Goal: Task Accomplishment & Management: Manage account settings

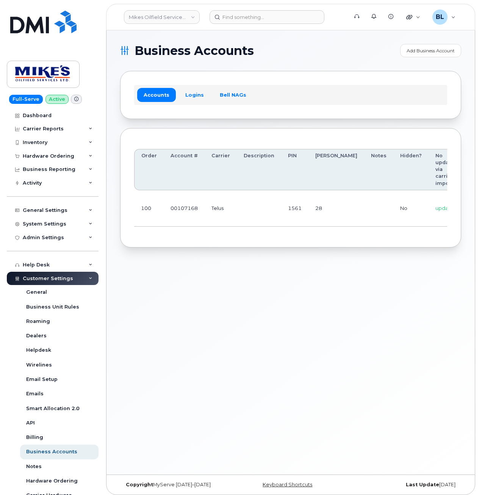
click at [277, 214] on td at bounding box center [259, 208] width 44 height 36
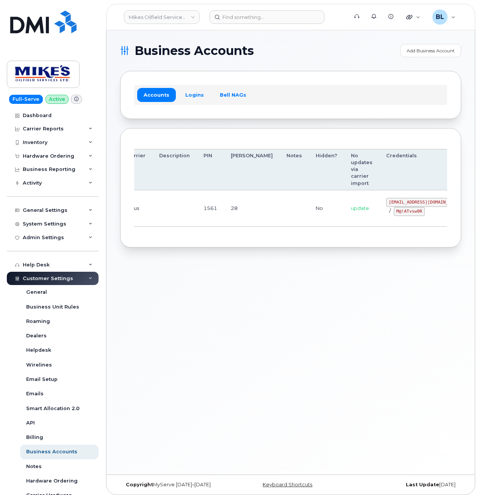
drag, startPoint x: 347, startPoint y: 217, endPoint x: 453, endPoint y: 220, distance: 106.2
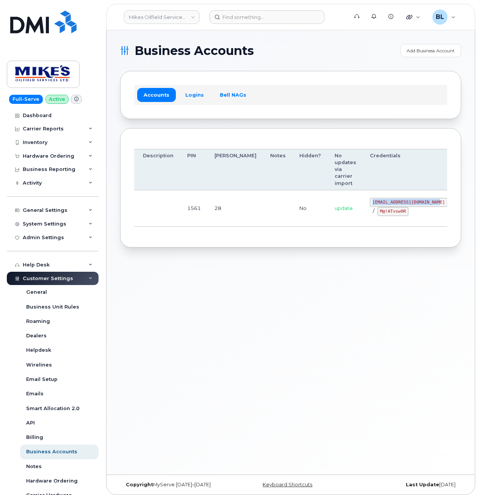
drag, startPoint x: 331, startPoint y: 201, endPoint x: 396, endPoint y: 201, distance: 64.9
click at [396, 201] on code "mikes.oilfield@outlook.com" at bounding box center [409, 202] width 78 height 9
copy code "mikes.oilfield@outlook.com"
drag, startPoint x: 211, startPoint y: 240, endPoint x: 218, endPoint y: 238, distance: 7.8
click at [212, 239] on div "Order Account # Carrier Description PIN Bill Day Notes Hidden? No updates via c…" at bounding box center [290, 188] width 341 height 120
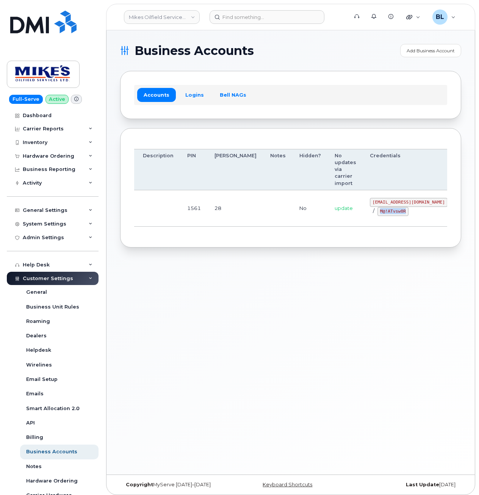
drag, startPoint x: 339, startPoint y: 212, endPoint x: 366, endPoint y: 214, distance: 26.3
click at [370, 214] on div "mikes.oilfield@outlook.com / M@!ATvsw0R" at bounding box center [409, 207] width 78 height 18
copy code "M@!ATvsw0R"
drag, startPoint x: 129, startPoint y: 268, endPoint x: 246, endPoint y: 227, distance: 124.0
click at [132, 266] on div "Business Accounts Add Business Account Accounts Logins Bell NAGs Order Account …" at bounding box center [291, 252] width 369 height 444
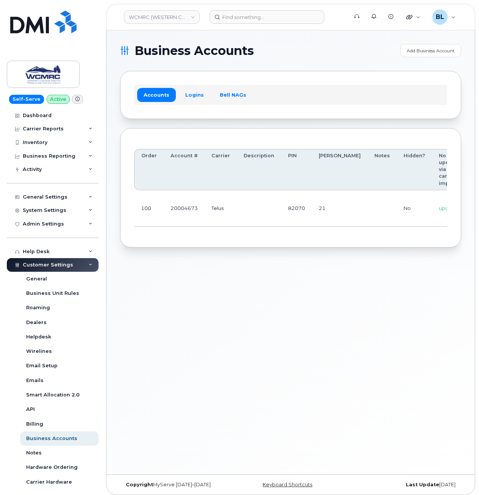
scroll to position [0, 71]
drag, startPoint x: 185, startPoint y: 204, endPoint x: 353, endPoint y: 204, distance: 168.4
click at [404, 198] on code "ap@wcmrc.com" at bounding box center [443, 202] width 78 height 9
drag, startPoint x: 365, startPoint y: 198, endPoint x: 400, endPoint y: 200, distance: 34.9
click at [400, 200] on td "ap@wcmrc.com / Zuja$684612" at bounding box center [442, 208] width 91 height 36
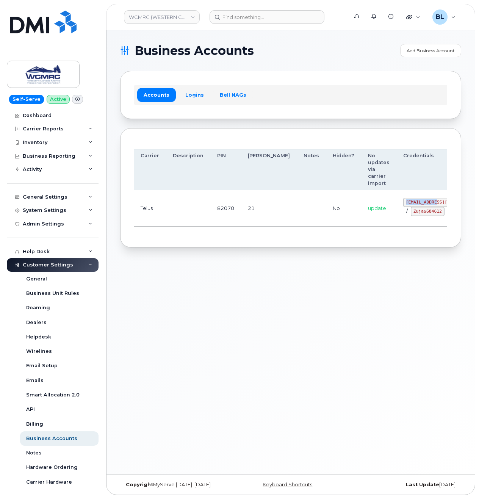
copy code "ap@wcmrc.com"
click at [397, 220] on td "ap@wcmrc.com / Zuja$684612" at bounding box center [442, 208] width 91 height 36
drag, startPoint x: 356, startPoint y: 215, endPoint x: 399, endPoint y: 217, distance: 43.3
click at [399, 217] on tr "100 20004673 Telus 82070 21 No update ap@wcmrc.com / Zuja$684612 Edit Delete" at bounding box center [297, 208] width 469 height 36
drag, startPoint x: 399, startPoint y: 217, endPoint x: 366, endPoint y: 216, distance: 32.6
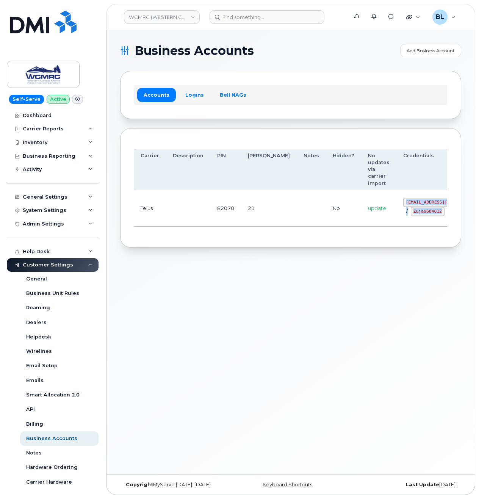
click at [411, 216] on code "Zuja$684612" at bounding box center [428, 211] width 34 height 9
drag, startPoint x: 355, startPoint y: 214, endPoint x: 368, endPoint y: 215, distance: 12.2
click at [368, 215] on tr "100 20004673 Telus 82070 21 No update ap@wcmrc.com / Zuja$684612 Edit Delete" at bounding box center [297, 208] width 469 height 36
drag, startPoint x: 368, startPoint y: 215, endPoint x: 361, endPoint y: 215, distance: 6.4
click at [411, 215] on code "Zuja$684612" at bounding box center [428, 211] width 34 height 9
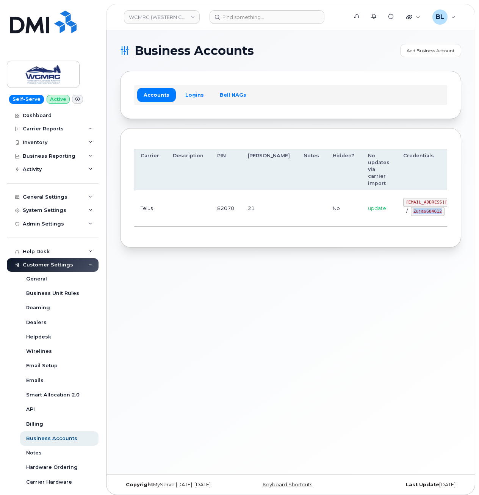
drag, startPoint x: 366, startPoint y: 215, endPoint x: 396, endPoint y: 217, distance: 29.7
click at [404, 216] on div "ap@wcmrc.com / Zuja$684612" at bounding box center [443, 207] width 78 height 18
copy code "Zuja$684612"
click at [221, 213] on td "82070" at bounding box center [225, 208] width 31 height 36
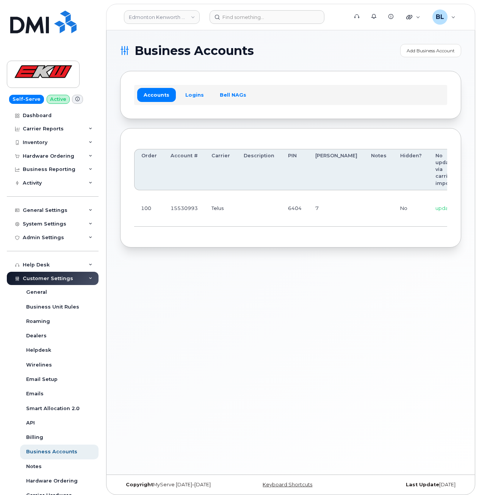
scroll to position [0, 63]
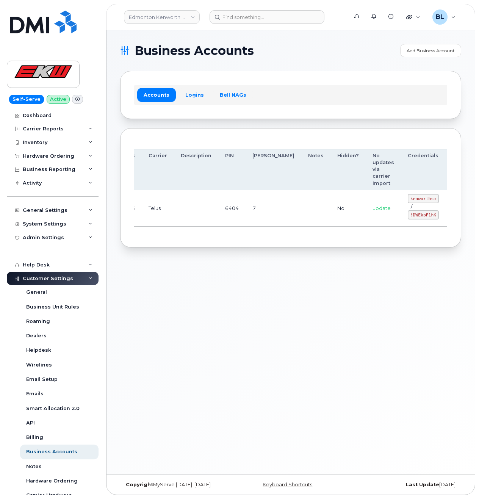
drag, startPoint x: 201, startPoint y: 160, endPoint x: 404, endPoint y: 207, distance: 207.9
drag, startPoint x: 370, startPoint y: 196, endPoint x: 398, endPoint y: 199, distance: 28.3
click at [401, 199] on td "kenworthsm / !DWEkpF1hK" at bounding box center [423, 208] width 45 height 36
copy code "kenworthsm"
drag, startPoint x: 355, startPoint y: 219, endPoint x: 368, endPoint y: 219, distance: 12.1
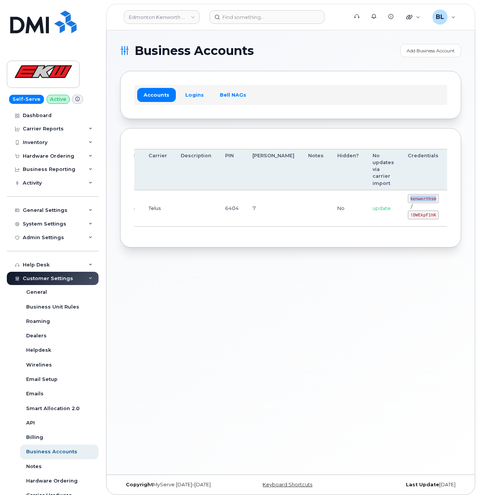
click at [366, 219] on td "update" at bounding box center [383, 208] width 35 height 36
drag, startPoint x: 368, startPoint y: 215, endPoint x: 398, endPoint y: 219, distance: 30.6
click at [401, 219] on td "kenworthsm / !DWEkpF1hK" at bounding box center [423, 208] width 45 height 36
copy code "!DWEkpF1hK"
drag, startPoint x: 360, startPoint y: 43, endPoint x: 339, endPoint y: 32, distance: 23.9
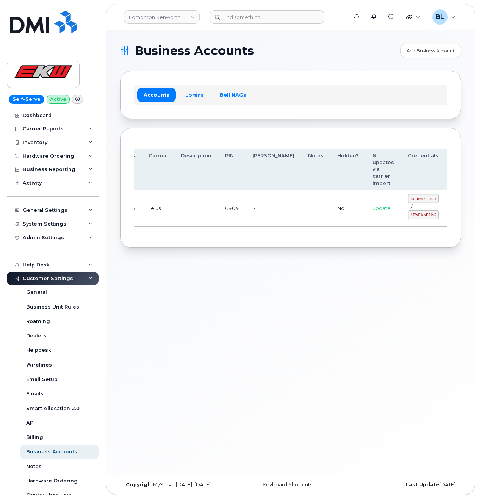
click at [361, 43] on div "Business Accounts Add Business Account Accounts Logins Bell NAGs Order Account …" at bounding box center [291, 252] width 369 height 444
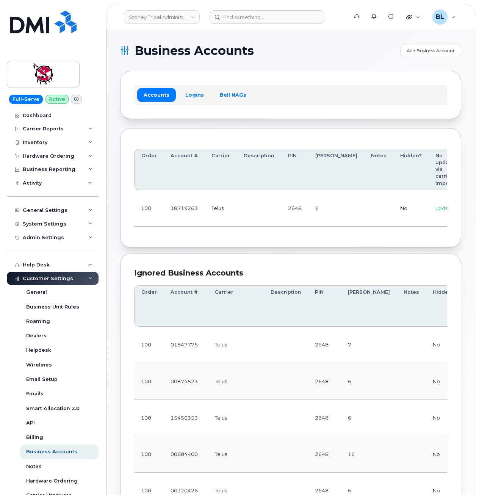
drag, startPoint x: 174, startPoint y: 218, endPoint x: 460, endPoint y: 217, distance: 286.4
drag, startPoint x: 362, startPoint y: 203, endPoint x: 397, endPoint y: 203, distance: 34.9
click at [397, 203] on code "18719263@sm.com" at bounding box center [435, 202] width 78 height 9
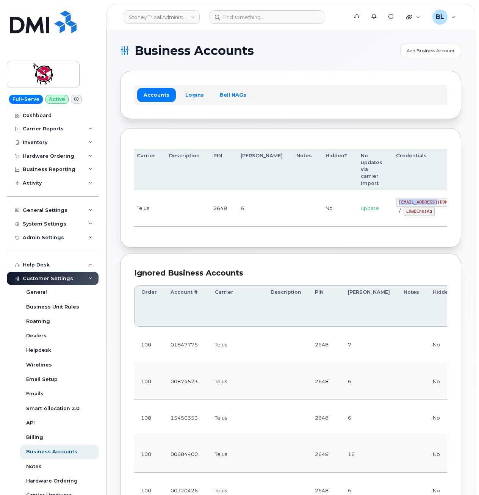
copy code "18719263@sm.com"
click at [134, 202] on div "Order Account # Carrier Description PIN Bill Day Notes Hidden? No updates via c…" at bounding box center [290, 188] width 341 height 120
drag, startPoint x: 281, startPoint y: 221, endPoint x: 359, endPoint y: 218, distance: 77.5
click at [396, 203] on code "18719263@sm.com" at bounding box center [435, 202] width 78 height 9
copy code "18719263@sm.com"
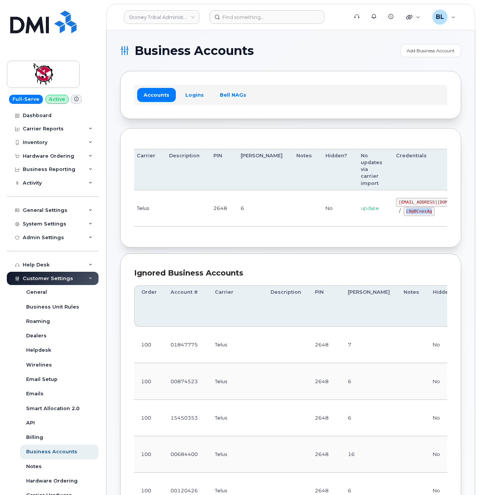
drag, startPoint x: 365, startPoint y: 214, endPoint x: 393, endPoint y: 217, distance: 28.2
click at [393, 217] on td "18719263@sm.com / L0@BCnesAg" at bounding box center [435, 208] width 91 height 36
copy code "L0@BCnesAg"
click at [237, 242] on div "Order Account # Carrier Description PIN Bill Day Notes Hidden? No updates via c…" at bounding box center [290, 188] width 341 height 120
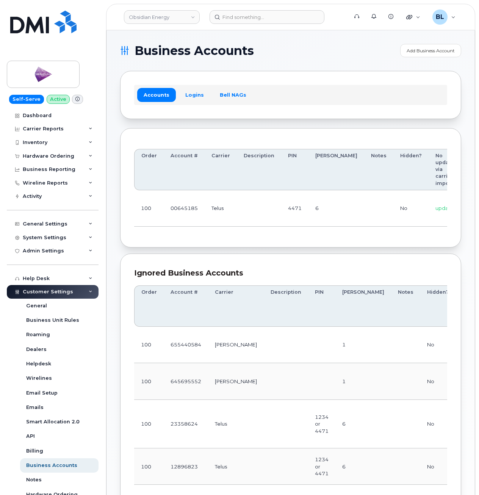
scroll to position [0, 89]
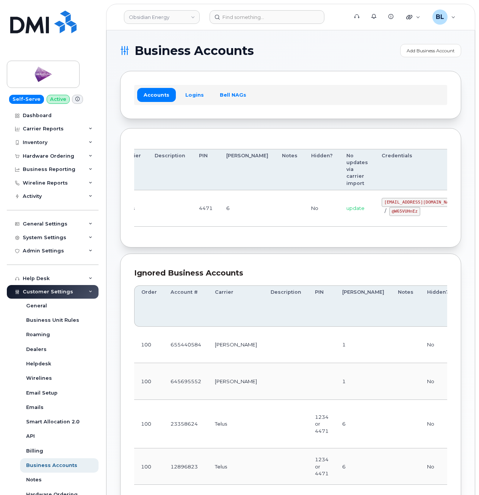
drag, startPoint x: 338, startPoint y: 203, endPoint x: 408, endPoint y: 200, distance: 69.5
drag, startPoint x: 368, startPoint y: 203, endPoint x: 395, endPoint y: 202, distance: 27.7
click at [395, 202] on code "pw00645185sm@yahoo.ca" at bounding box center [421, 202] width 78 height 9
copy code "pw00645185sm@yahoo.ca"
drag, startPoint x: 352, startPoint y: 226, endPoint x: 352, endPoint y: 215, distance: 11.0
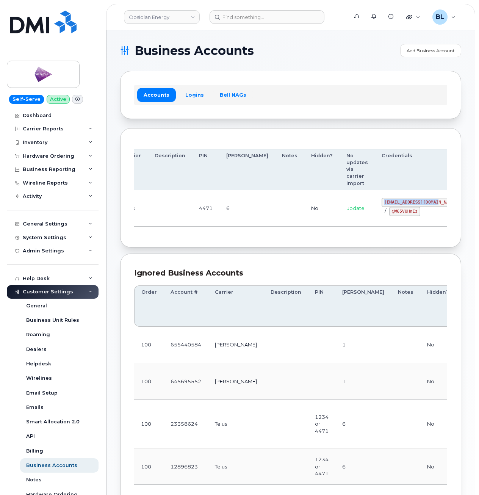
click at [375, 226] on td "pw00645185sm@yahoo.ca / @W65VUHnEz" at bounding box center [420, 208] width 91 height 36
drag, startPoint x: 351, startPoint y: 209, endPoint x: 377, endPoint y: 212, distance: 25.6
click at [390, 212] on code "@W65VUHnEz" at bounding box center [405, 211] width 31 height 9
copy code "@W65VUHnEz"
click at [203, 211] on td "4471" at bounding box center [205, 208] width 27 height 36
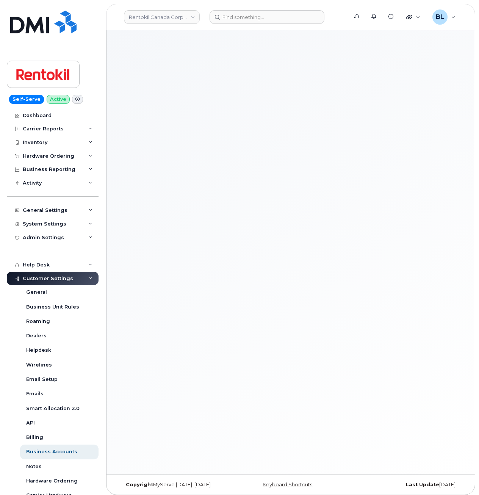
drag, startPoint x: 228, startPoint y: 221, endPoint x: 292, endPoint y: 71, distance: 162.9
click at [228, 218] on div at bounding box center [291, 252] width 369 height 444
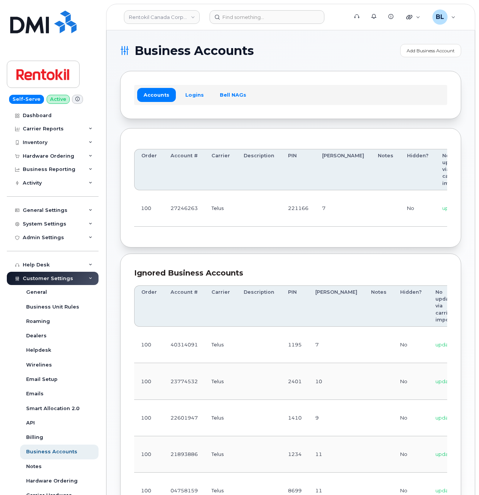
click at [299, 206] on td "221166" at bounding box center [298, 208] width 34 height 36
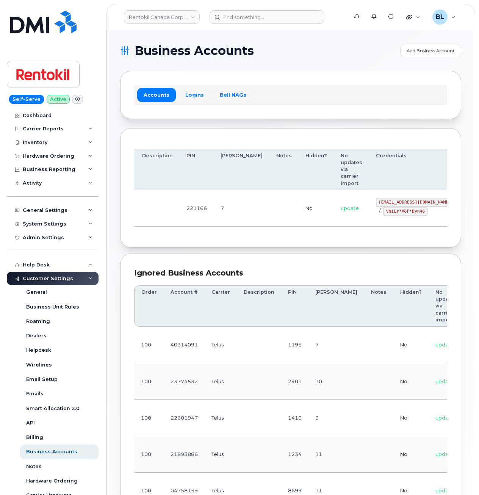
drag, startPoint x: 299, startPoint y: 206, endPoint x: 435, endPoint y: 217, distance: 136.9
drag, startPoint x: 330, startPoint y: 200, endPoint x: 398, endPoint y: 202, distance: 67.9
click at [398, 202] on td "malorie.bell@rentokil.com / VNzLr*X6F*Dyn46" at bounding box center [411, 208] width 91 height 36
copy code "malorie.bell@rentokil.com"
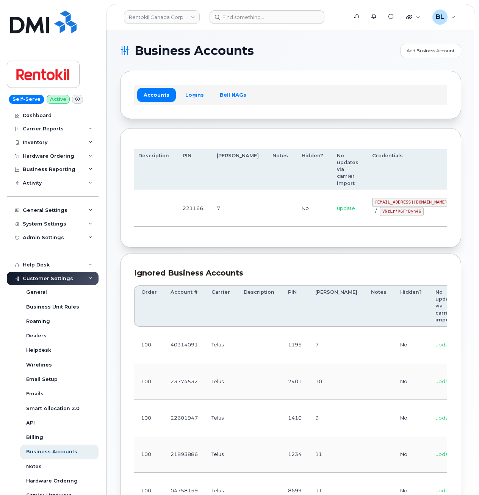
drag, startPoint x: 203, startPoint y: 242, endPoint x: 208, endPoint y: 238, distance: 6.8
click at [207, 239] on div "Order Account # Carrier Description PIN Bill Day Notes Hidden? No updates via c…" at bounding box center [290, 188] width 341 height 120
drag, startPoint x: 342, startPoint y: 212, endPoint x: 384, endPoint y: 213, distance: 41.7
click at [384, 213] on div "malorie.bell@rentokil.com / VNzLr*X6F*Dyn46" at bounding box center [411, 207] width 78 height 18
copy code "VNzLr*X6F*Dyn46"
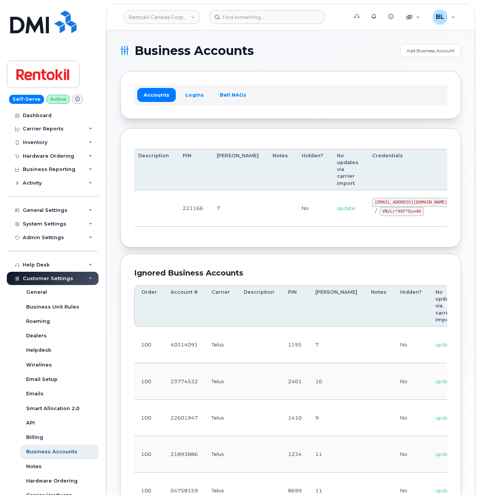
click at [232, 242] on div "Order Account # Carrier Description PIN Bill Day Notes Hidden? No updates via c…" at bounding box center [290, 188] width 341 height 120
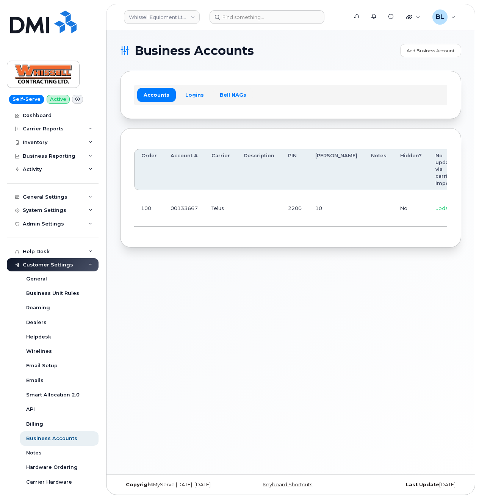
scroll to position [0, 84]
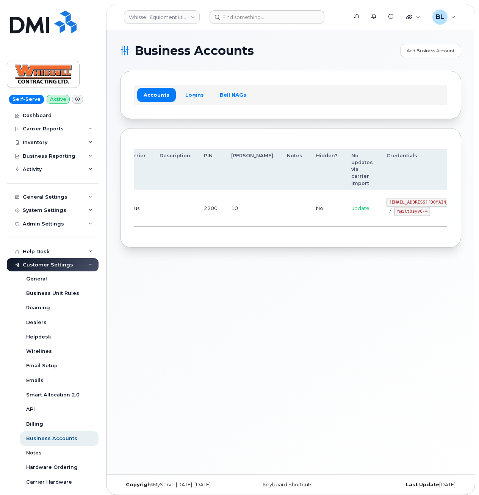
drag, startPoint x: 226, startPoint y: 199, endPoint x: 416, endPoint y: 217, distance: 191.2
click at [387, 204] on code "itadmin@whissell.ca" at bounding box center [426, 202] width 78 height 9
drag, startPoint x: 365, startPoint y: 202, endPoint x: 399, endPoint y: 204, distance: 33.8
click at [399, 204] on td "itadmin@whissell.ca / M@ilt0$yyC-4" at bounding box center [425, 208] width 91 height 36
copy code "itadmin@whissell.ca"
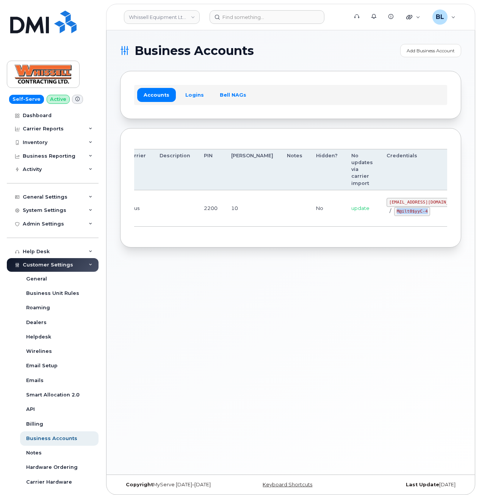
drag, startPoint x: 356, startPoint y: 210, endPoint x: 384, endPoint y: 213, distance: 28.6
click at [394, 212] on code "M@ilt0$yyC-4" at bounding box center [412, 211] width 36 height 9
copy code "M@ilt0$yyC-4"
click at [184, 272] on div "Business Accounts Add Business Account Accounts Logins Bell NAGs Order Account …" at bounding box center [291, 252] width 369 height 444
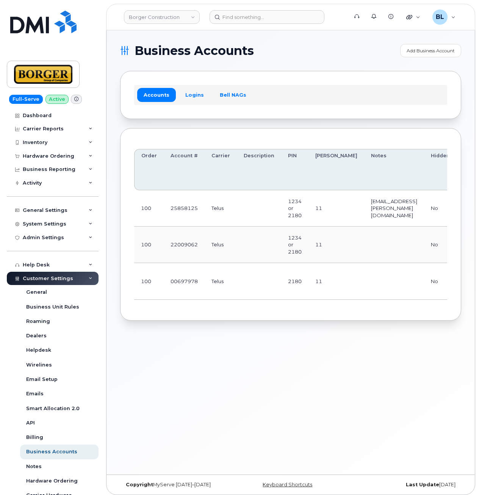
click at [174, 284] on td "00697978" at bounding box center [184, 281] width 41 height 36
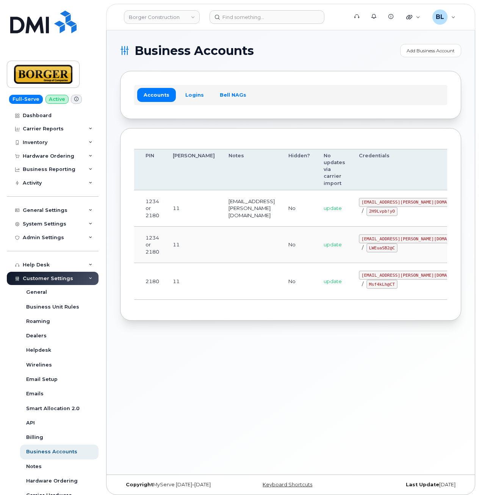
drag, startPoint x: 278, startPoint y: 231, endPoint x: 567, endPoint y: 209, distance: 289.9
drag, startPoint x: 333, startPoint y: 238, endPoint x: 394, endPoint y: 238, distance: 60.3
click at [396, 239] on code "[EMAIL_ADDRESS][PERSON_NAME][DOMAIN_NAME]" at bounding box center [415, 238] width 112 height 9
copy code "[EMAIL_ADDRESS][PERSON_NAME][DOMAIN_NAME]"
drag, startPoint x: 270, startPoint y: 258, endPoint x: 277, endPoint y: 253, distance: 8.3
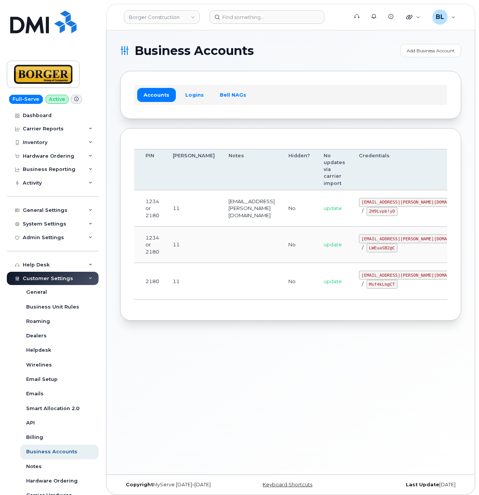
click at [282, 255] on td "No" at bounding box center [299, 245] width 35 height 36
drag, startPoint x: 339, startPoint y: 247, endPoint x: 368, endPoint y: 252, distance: 28.9
click at [368, 252] on div "[EMAIL_ADDRESS][PERSON_NAME][DOMAIN_NAME] / LWEuaSB2@C" at bounding box center [415, 243] width 112 height 18
copy code "LWEuaSB2@C"
drag, startPoint x: 264, startPoint y: 274, endPoint x: 281, endPoint y: 271, distance: 16.6
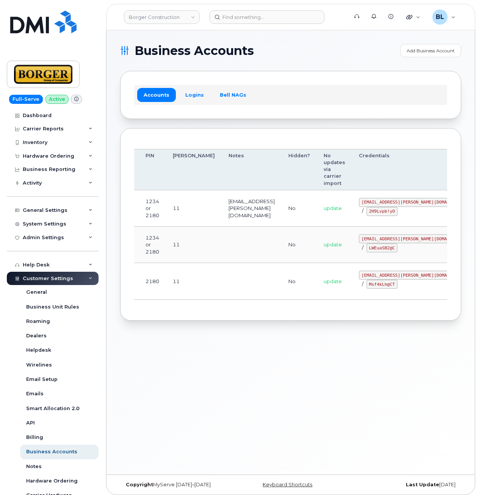
click at [282, 273] on td "No" at bounding box center [299, 281] width 35 height 36
drag, startPoint x: 331, startPoint y: 275, endPoint x: 376, endPoint y: 275, distance: 45.1
click at [376, 275] on code "corprick@borger.ca" at bounding box center [415, 275] width 112 height 9
copy code "corprick@borger.ca"
click at [367, 281] on code "Msf4kLh@CT" at bounding box center [382, 284] width 31 height 9
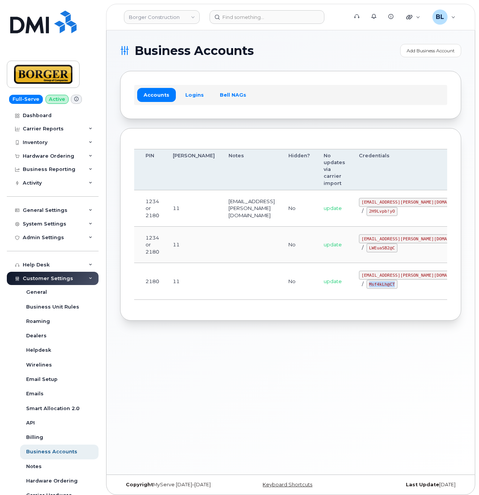
drag, startPoint x: 335, startPoint y: 281, endPoint x: 359, endPoint y: 286, distance: 24.0
click at [359, 286] on td "corprick@borger.ca / Msf4kLh@CT" at bounding box center [414, 281] width 125 height 36
copy code "Msf4kLh@CT"
drag, startPoint x: 166, startPoint y: 262, endPoint x: 262, endPoint y: 110, distance: 179.7
click at [166, 261] on td "11" at bounding box center [194, 245] width 56 height 36
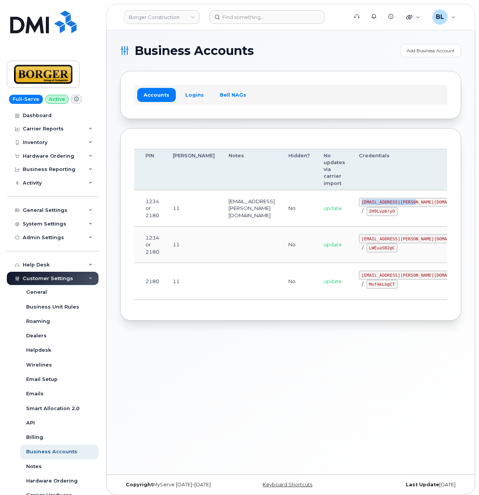
drag, startPoint x: 329, startPoint y: 199, endPoint x: 385, endPoint y: 201, distance: 56.2
click at [385, 201] on td "ricksalmcal@borger.ca / 2H9Lvpb!yO" at bounding box center [414, 208] width 125 height 36
copy code "ricksalmcal@borger.ca"
drag, startPoint x: 285, startPoint y: 232, endPoint x: 327, endPoint y: 222, distance: 43.6
click at [286, 231] on td "No" at bounding box center [299, 245] width 35 height 36
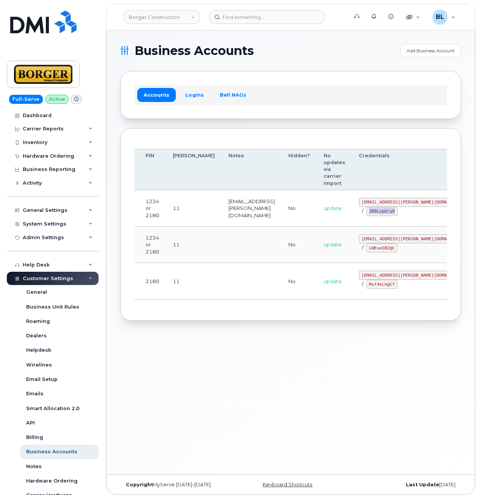
drag, startPoint x: 334, startPoint y: 214, endPoint x: 359, endPoint y: 216, distance: 25.1
click at [367, 216] on code "2H9Lvpb!yO" at bounding box center [382, 211] width 31 height 9
copy code "2H9Lvpb!yO"
drag, startPoint x: 292, startPoint y: 88, endPoint x: 255, endPoint y: 7, distance: 88.9
click at [292, 82] on div "Accounts Logins Bell NAGs" at bounding box center [290, 95] width 341 height 48
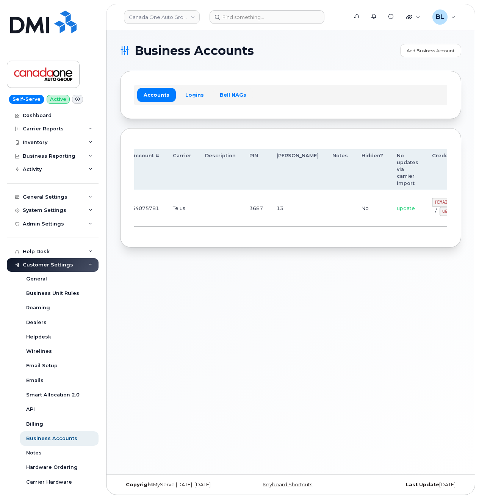
drag, startPoint x: 288, startPoint y: 223, endPoint x: 365, endPoint y: 219, distance: 77.1
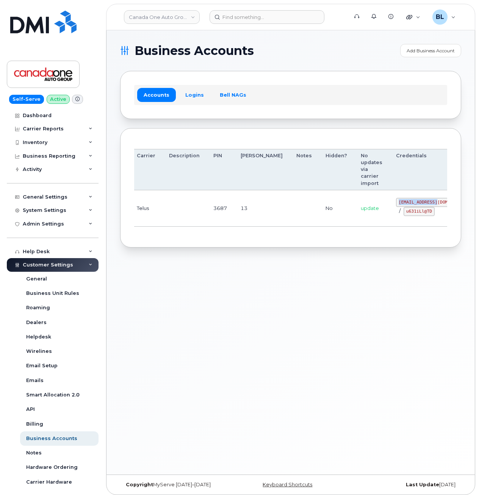
drag, startPoint x: 358, startPoint y: 203, endPoint x: 395, endPoint y: 206, distance: 36.5
click at [396, 206] on code "coag@myserve.co" at bounding box center [435, 202] width 78 height 9
copy code "coag@myserve.co"
drag, startPoint x: 379, startPoint y: 219, endPoint x: 369, endPoint y: 216, distance: 10.4
click at [390, 219] on td "coag@myserve.co / u631iLl@TD" at bounding box center [435, 208] width 91 height 36
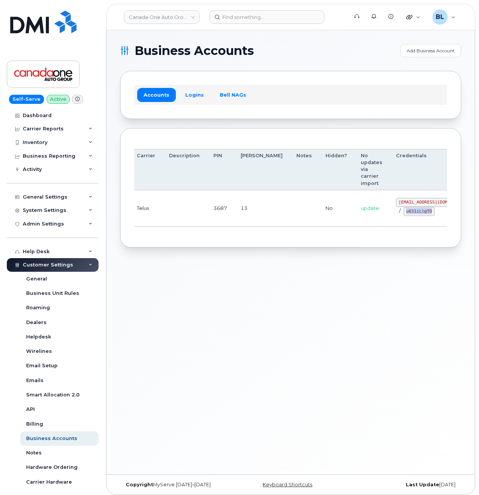
drag, startPoint x: 368, startPoint y: 214, endPoint x: 393, endPoint y: 216, distance: 24.8
click at [393, 216] on td "coag@myserve.co / u631iLl@TD" at bounding box center [435, 208] width 91 height 36
copy code "u631iLl@TD"
drag, startPoint x: 275, startPoint y: 309, endPoint x: 259, endPoint y: 261, distance: 50.3
click at [275, 308] on div "Business Accounts Add Business Account Accounts Logins Bell NAGs Order Account …" at bounding box center [291, 252] width 369 height 444
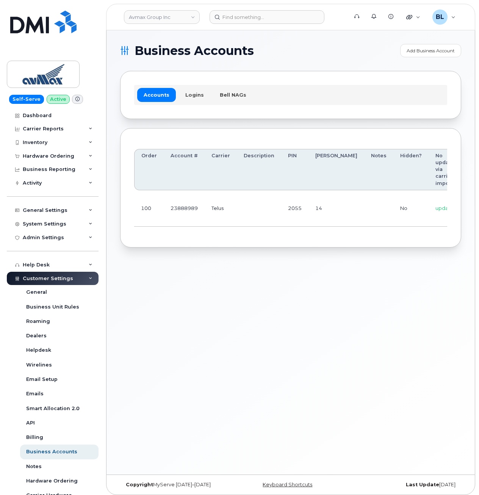
drag, startPoint x: 250, startPoint y: 309, endPoint x: 334, endPoint y: 222, distance: 121.0
click at [251, 307] on div "Business Accounts Add Business Account Accounts Logins Bell NAGs Order Account …" at bounding box center [291, 252] width 369 height 444
drag, startPoint x: 313, startPoint y: 204, endPoint x: 333, endPoint y: 204, distance: 19.7
click at [330, 204] on tr "100 23888989 Telus 2055 14 No update [EMAIL_ADDRESS][DOMAIN_NAME] / d@C1uZOIFG …" at bounding box center [366, 208] width 465 height 36
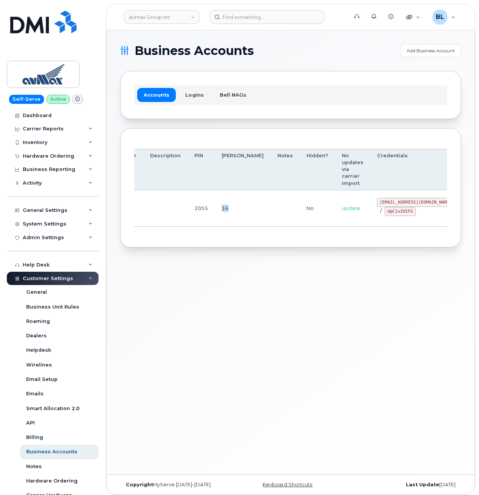
drag, startPoint x: 333, startPoint y: 204, endPoint x: 419, endPoint y: 198, distance: 86.3
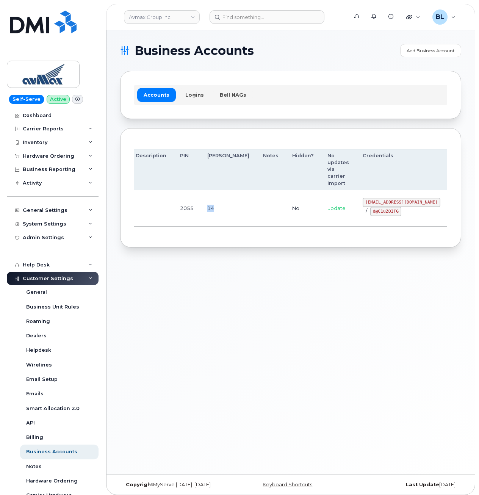
drag, startPoint x: 324, startPoint y: 201, endPoint x: 396, endPoint y: 204, distance: 72.5
click at [396, 204] on code "pinecliff@simplexmobility.com" at bounding box center [402, 202] width 78 height 9
copy code "pinecliff@simplexmobility.com"
click at [348, 22] on div at bounding box center [277, 17] width 146 height 14
drag, startPoint x: 197, startPoint y: 220, endPoint x: 240, endPoint y: 214, distance: 43.3
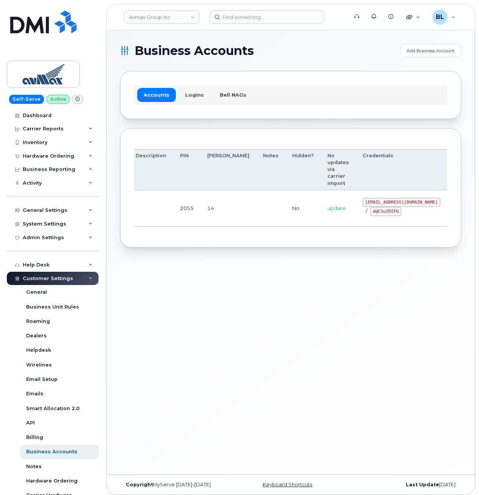
click at [222, 215] on tr "100 23888989 Telus 2055 14 No update pinecliff@simplexmobility.com / d@C1uZOIFG…" at bounding box center [258, 208] width 465 height 36
drag, startPoint x: 322, startPoint y: 213, endPoint x: 361, endPoint y: 216, distance: 40.0
click at [361, 216] on td "pinecliff@simplexmobility.com / d@C1uZOIFG" at bounding box center [401, 208] width 91 height 36
drag, startPoint x: 361, startPoint y: 216, endPoint x: 329, endPoint y: 214, distance: 32.7
click at [363, 215] on div "pinecliff@simplexmobility.com / d@C1uZOIFG" at bounding box center [402, 207] width 78 height 18
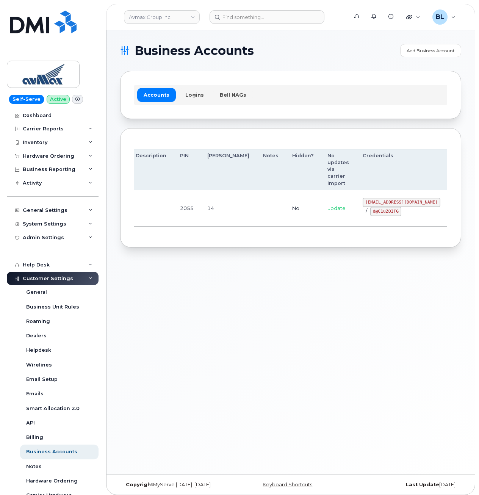
click at [371, 209] on code "d@C1uZOIFG" at bounding box center [386, 211] width 31 height 9
drag, startPoint x: 335, startPoint y: 210, endPoint x: 358, endPoint y: 214, distance: 23.0
click at [371, 214] on code "d@C1uZOIFG" at bounding box center [386, 211] width 31 height 9
copy code "d@C1uZOIFG"
drag, startPoint x: 264, startPoint y: 278, endPoint x: 287, endPoint y: 212, distance: 69.1
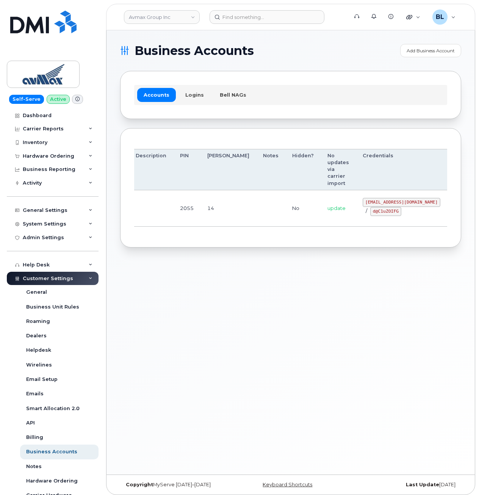
click at [261, 274] on div "Business Accounts Add Business Account Accounts Logins Bell NAGs Order Account …" at bounding box center [291, 252] width 369 height 444
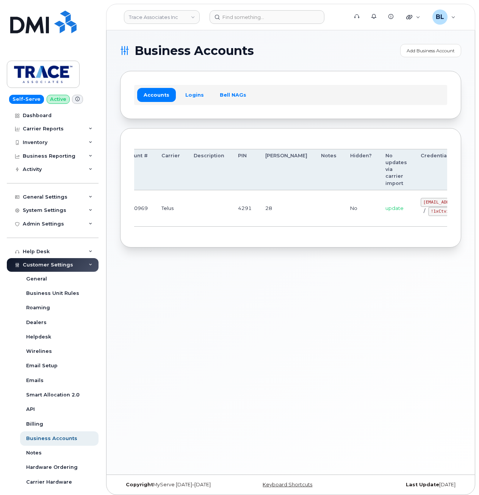
drag, startPoint x: 300, startPoint y: 219, endPoint x: 410, endPoint y: 216, distance: 109.7
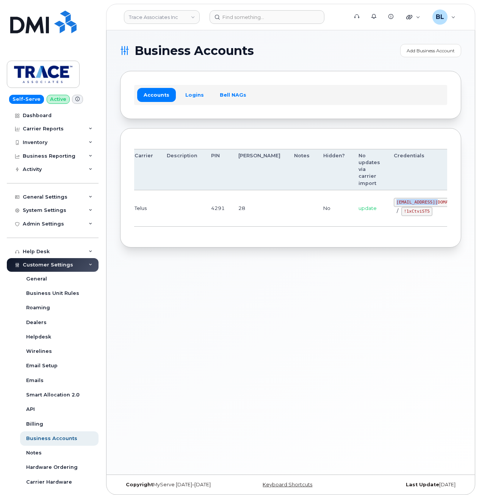
drag, startPoint x: 356, startPoint y: 201, endPoint x: 395, endPoint y: 203, distance: 39.5
click at [395, 203] on code "[EMAIL_ADDRESS][DOMAIN_NAME]" at bounding box center [433, 202] width 78 height 9
copy code "[EMAIL_ADDRESS][DOMAIN_NAME]"
drag, startPoint x: 363, startPoint y: 214, endPoint x: 390, endPoint y: 214, distance: 27.3
click at [402, 214] on code "!1xCtviST5" at bounding box center [417, 211] width 31 height 9
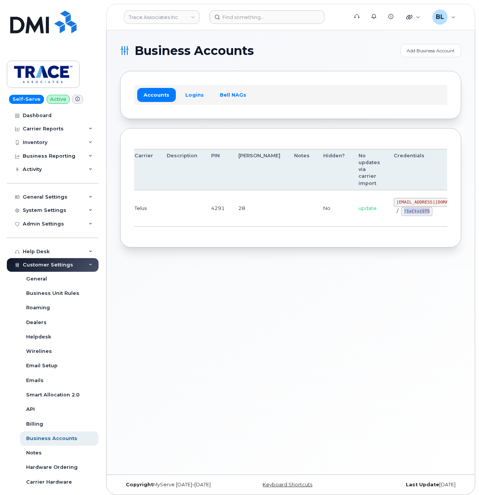
copy code "!1xCtviST5"
click at [282, 251] on div "Business Accounts Add Business Account Accounts Logins Bell NAGs Order Account …" at bounding box center [291, 252] width 369 height 444
click at [221, 302] on div "Business Accounts Add Business Account Accounts Logins Bell NAGs Order Account …" at bounding box center [291, 252] width 369 height 444
drag, startPoint x: 200, startPoint y: 201, endPoint x: 353, endPoint y: 206, distance: 153.3
drag, startPoint x: 350, startPoint y: 202, endPoint x: 395, endPoint y: 204, distance: 44.8
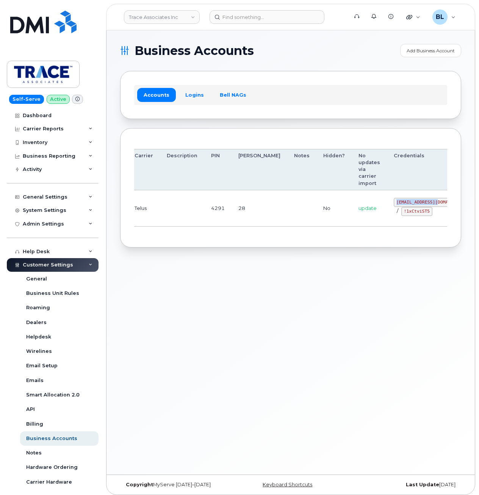
click at [395, 204] on td "[EMAIL_ADDRESS][DOMAIN_NAME] / !1xCtviST5" at bounding box center [432, 208] width 91 height 36
copy code "[EMAIL_ADDRESS][DOMAIN_NAME]"
click at [223, 310] on div "Business Accounts Add Business Account Accounts Logins Bell NAGs Order Account …" at bounding box center [291, 252] width 369 height 444
drag, startPoint x: 363, startPoint y: 211, endPoint x: 390, endPoint y: 215, distance: 27.2
click at [402, 215] on code "!1xCtviST5" at bounding box center [417, 211] width 31 height 9
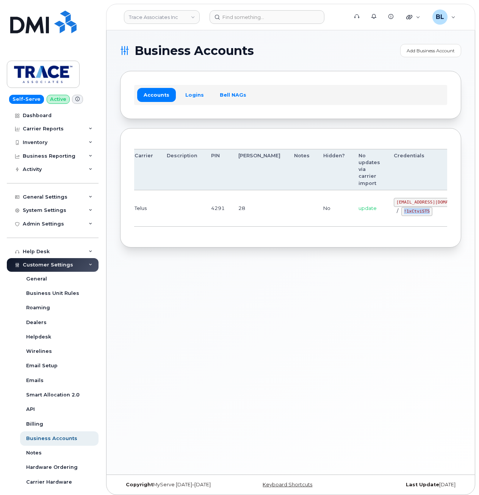
copy code "!1xCtviST5"
click at [225, 271] on div "Business Accounts Add Business Account Accounts Logins Bell NAGs Order Account …" at bounding box center [291, 252] width 369 height 444
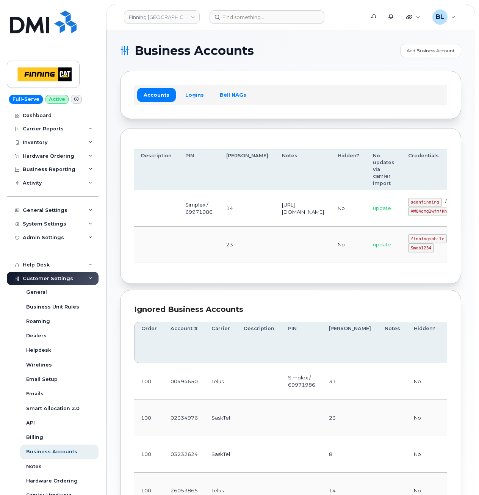
drag, startPoint x: 234, startPoint y: 223, endPoint x: 378, endPoint y: 204, distance: 145.3
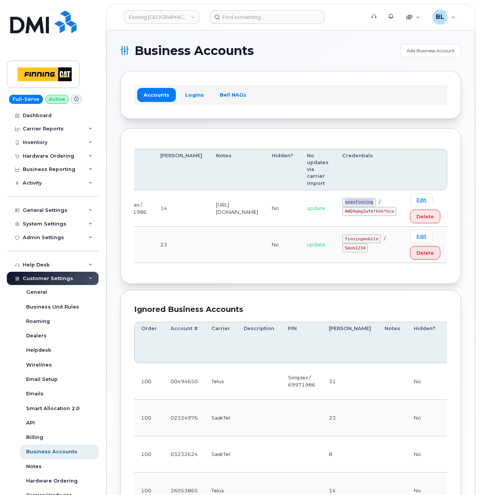
drag, startPoint x: 347, startPoint y: 199, endPoint x: 377, endPoint y: 203, distance: 30.6
click at [377, 203] on td "seanfinning / AWQ4qmg2wfm*khk*hca" at bounding box center [370, 208] width 68 height 36
copy code "seanfinning"
drag, startPoint x: 347, startPoint y: 214, endPoint x: 397, endPoint y: 216, distance: 49.3
click at [397, 216] on code "AWQ4qmg2wfm*khk*hca" at bounding box center [369, 211] width 54 height 9
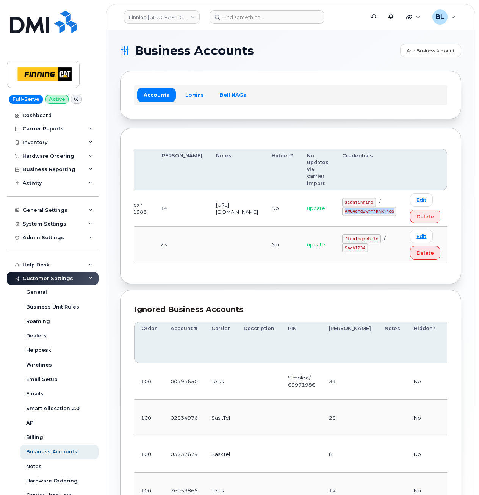
copy code "AWQ4qmg2wfm*khk*hca"
click at [261, 270] on div "Order Account # Carrier Description PIN Bill Day Notes Hidden? No updates via c…" at bounding box center [290, 206] width 313 height 128
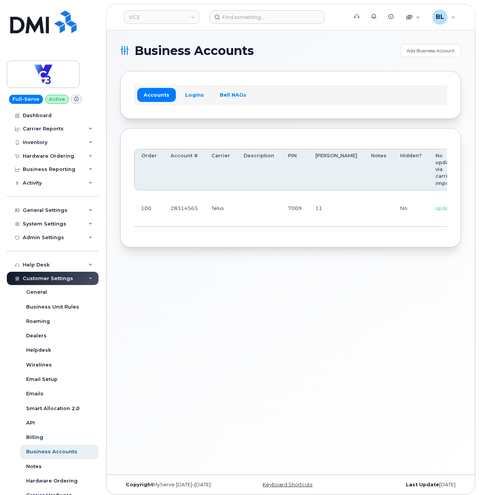
drag, startPoint x: 295, startPoint y: 235, endPoint x: 252, endPoint y: 217, distance: 46.4
click at [295, 234] on div "Order Account # Carrier Description PIN [PERSON_NAME] Notes Hidden? No updates …" at bounding box center [290, 188] width 313 height 92
click at [219, 207] on td "Telus" at bounding box center [221, 208] width 32 height 36
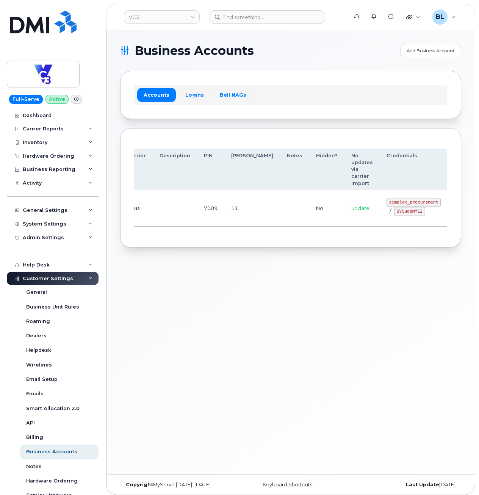
drag, startPoint x: 363, startPoint y: 203, endPoint x: 397, endPoint y: 200, distance: 34.2
drag, startPoint x: 348, startPoint y: 201, endPoint x: 399, endPoint y: 204, distance: 50.9
click at [399, 204] on td "simplex_procurement / SV@udbNf12" at bounding box center [414, 208] width 68 height 36
copy code "simplex_procurement"
click at [272, 268] on div "Business Accounts Add Business Account Accounts Logins Bell NAGs Order Account …" at bounding box center [291, 252] width 369 height 444
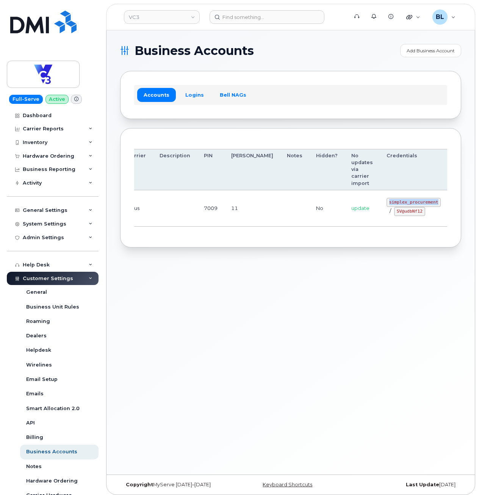
drag, startPoint x: 345, startPoint y: 200, endPoint x: 397, endPoint y: 204, distance: 52.1
click at [397, 204] on td "simplex_procurement / SV@udbNf12" at bounding box center [414, 208] width 68 height 36
copy code "simplex_procurement"
drag, startPoint x: 288, startPoint y: 231, endPoint x: 330, endPoint y: 223, distance: 42.8
click at [289, 228] on div "Order Account # Carrier Description PIN [PERSON_NAME] Notes Hidden? No updates …" at bounding box center [290, 188] width 313 height 92
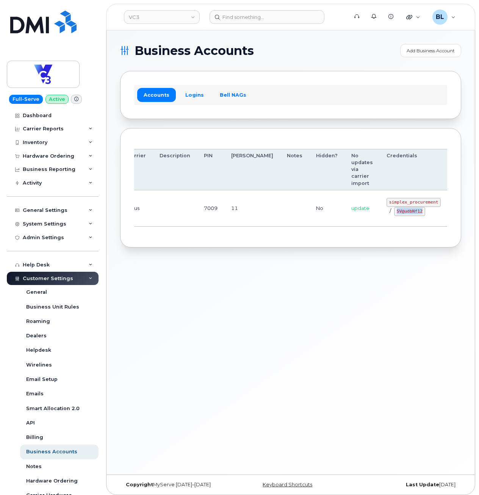
drag, startPoint x: 358, startPoint y: 211, endPoint x: 388, endPoint y: 215, distance: 30.5
click at [388, 215] on div "simplex_procurement / SV@udbNf12" at bounding box center [414, 207] width 54 height 18
copy code "SV@udbNf12"
click at [239, 276] on div "Business Accounts Add Business Account Accounts Logins Bell NAGs Order Account …" at bounding box center [291, 252] width 369 height 444
